Goal: Task Accomplishment & Management: Use online tool/utility

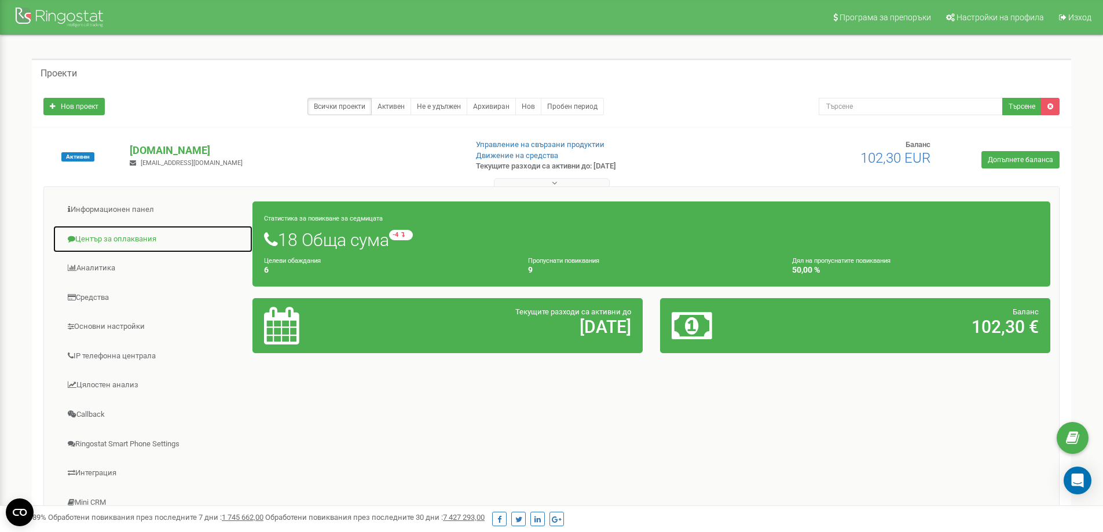
click at [123, 239] on link "Център за оплаквания" at bounding box center [153, 239] width 200 height 28
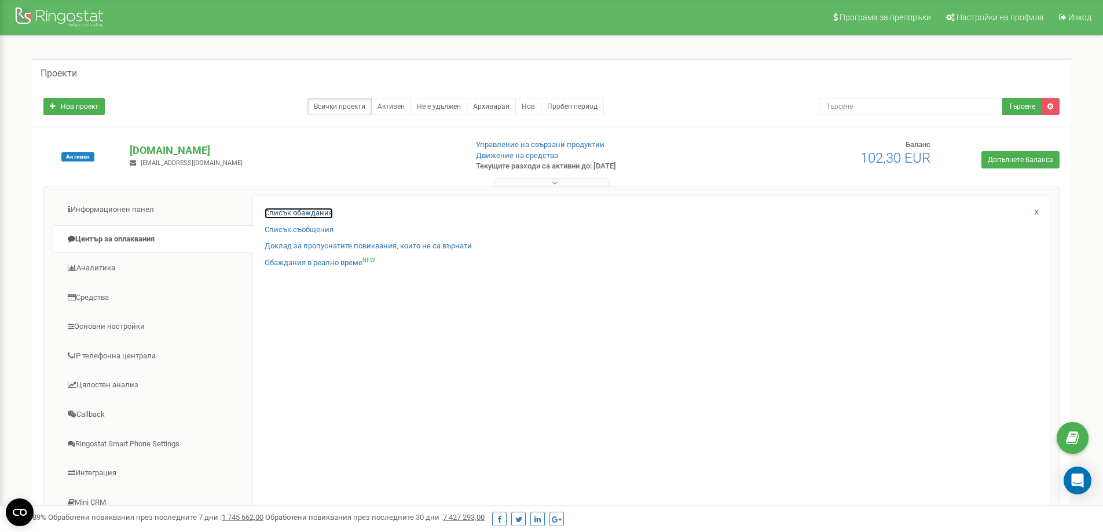
click at [307, 213] on link "Списък обаждания" at bounding box center [299, 213] width 68 height 11
